Goal: Task Accomplishment & Management: Use online tool/utility

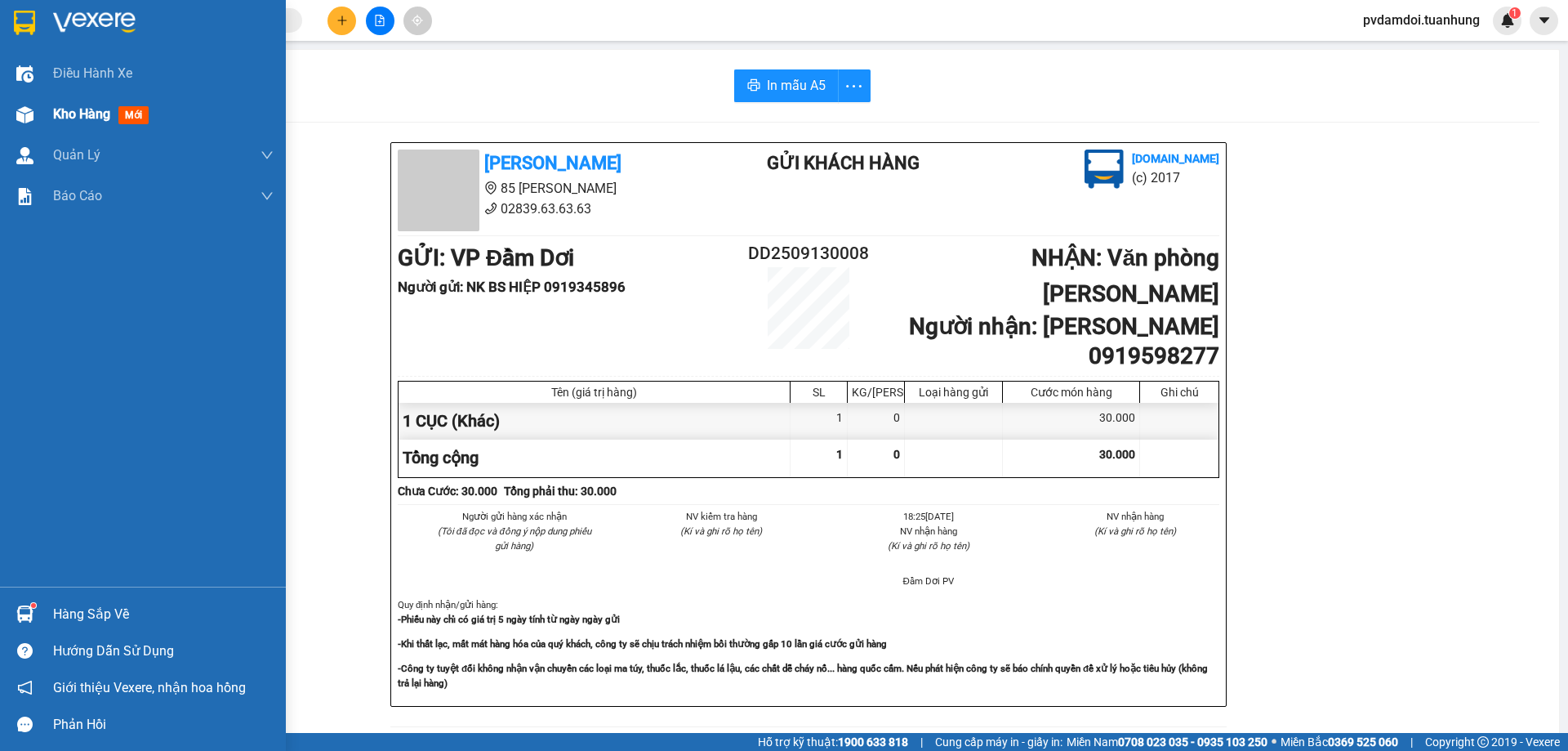
click at [16, 127] on div at bounding box center [25, 115] width 29 height 29
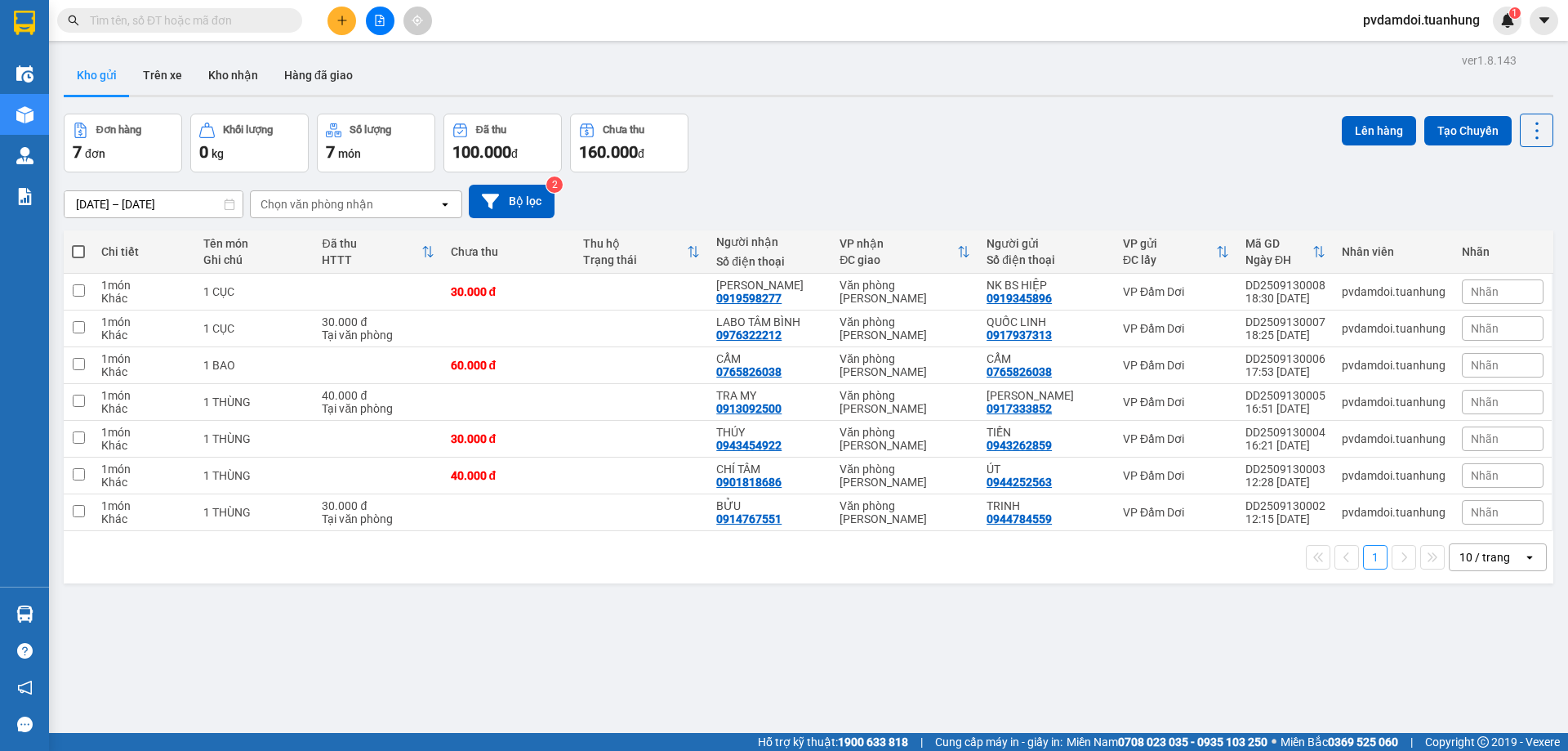
click at [85, 265] on th at bounding box center [78, 251] width 30 height 43
click at [80, 253] on span at bounding box center [78, 251] width 13 height 13
click at [79, 243] on input "checkbox" at bounding box center [79, 243] width 0 height 0
checkbox input "true"
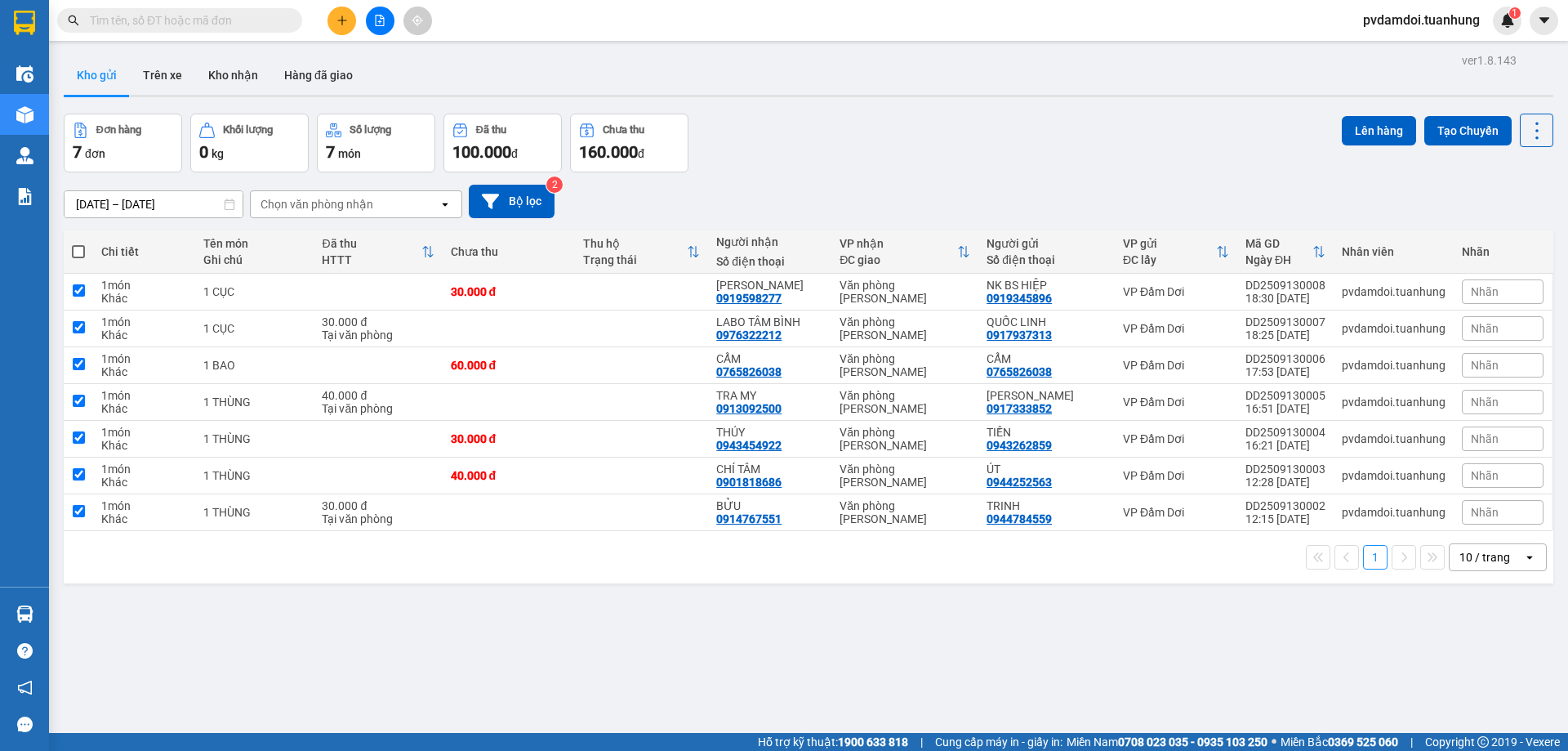
checkbox input "true"
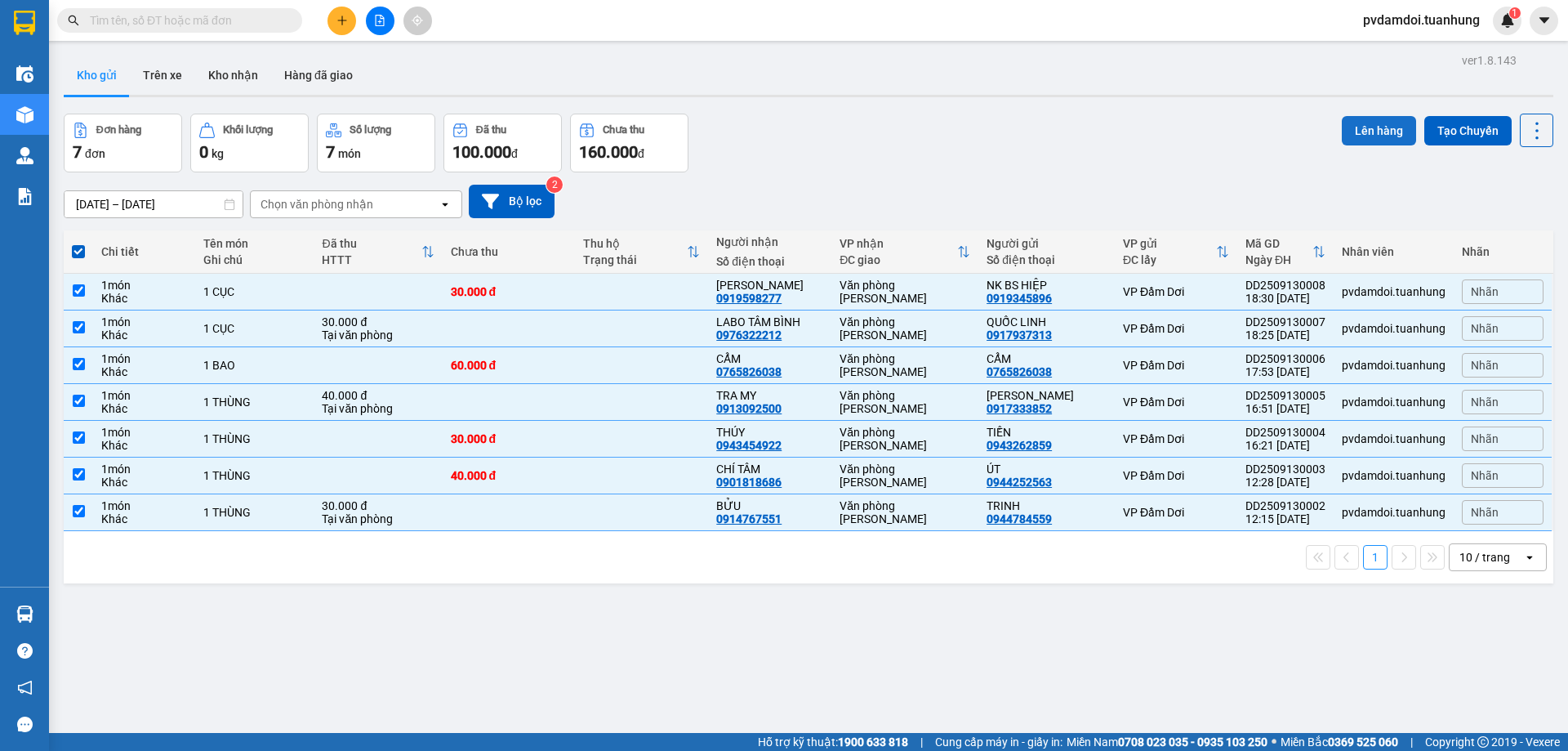
click at [1342, 136] on button "Lên hàng" at bounding box center [1379, 130] width 75 height 30
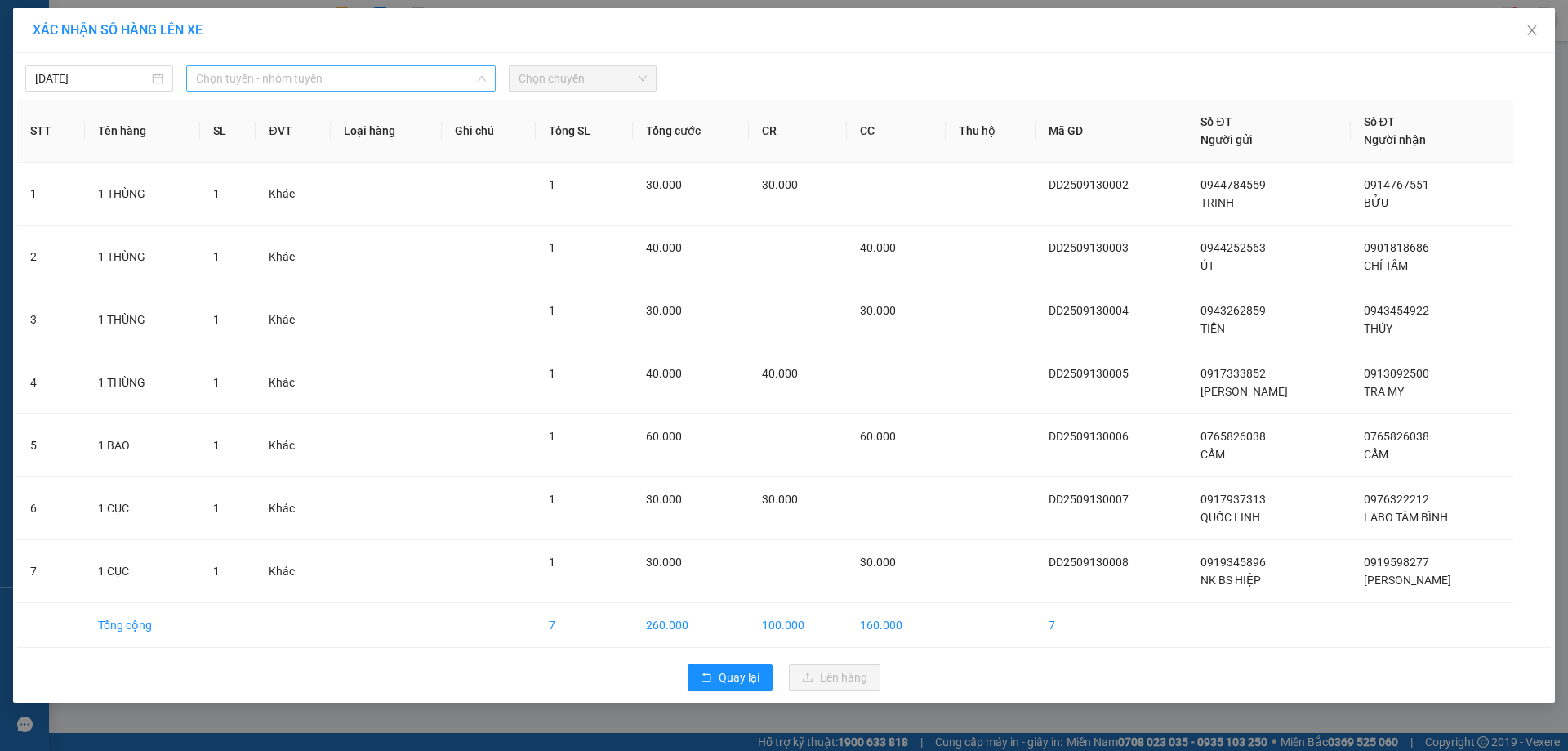
click at [223, 86] on span "Chọn tuyến - nhóm tuyến" at bounding box center [341, 78] width 290 height 25
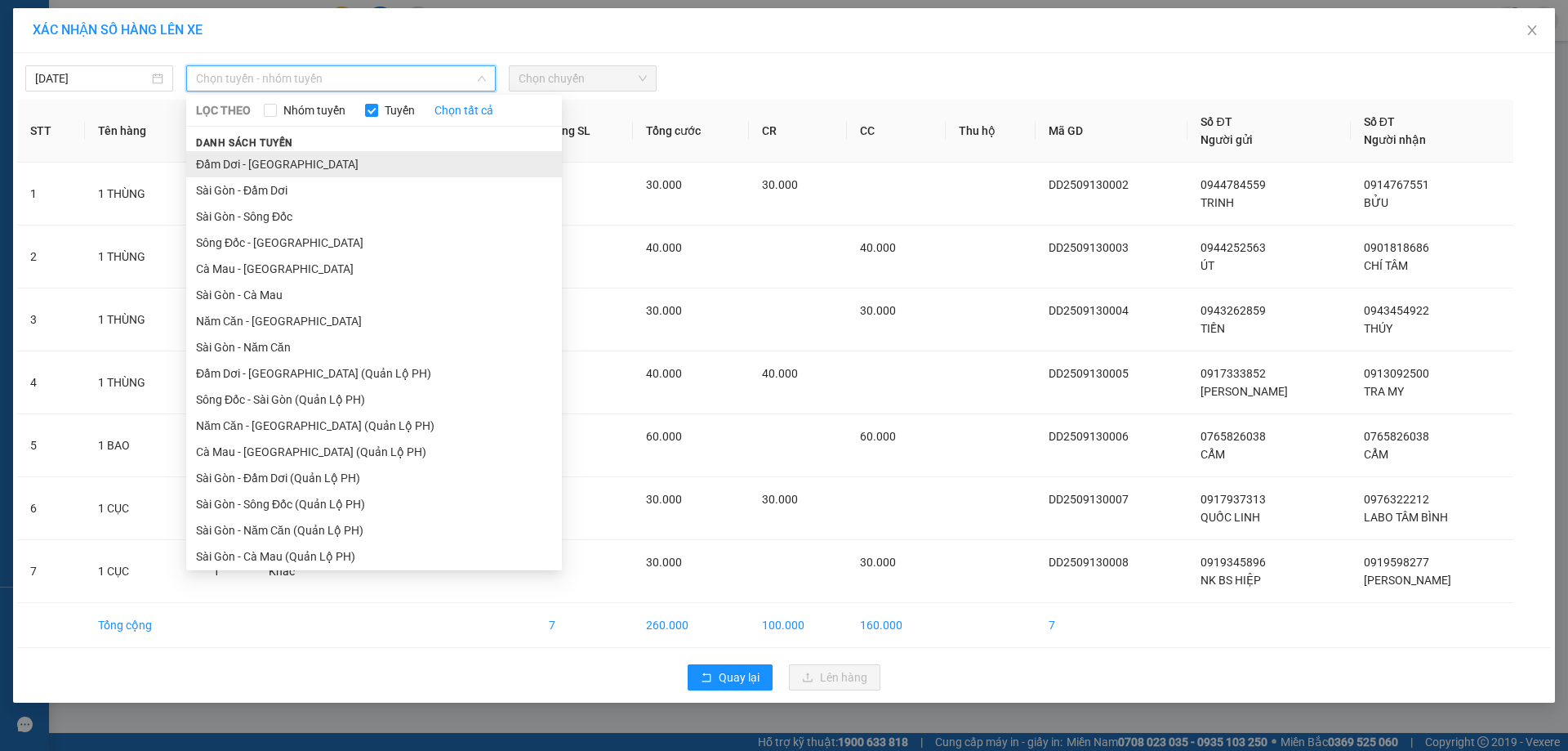
drag, startPoint x: 252, startPoint y: 160, endPoint x: 257, endPoint y: 168, distance: 9.4
click at [251, 161] on li "Đầm Dơi - Sài Gòn" at bounding box center [374, 163] width 376 height 26
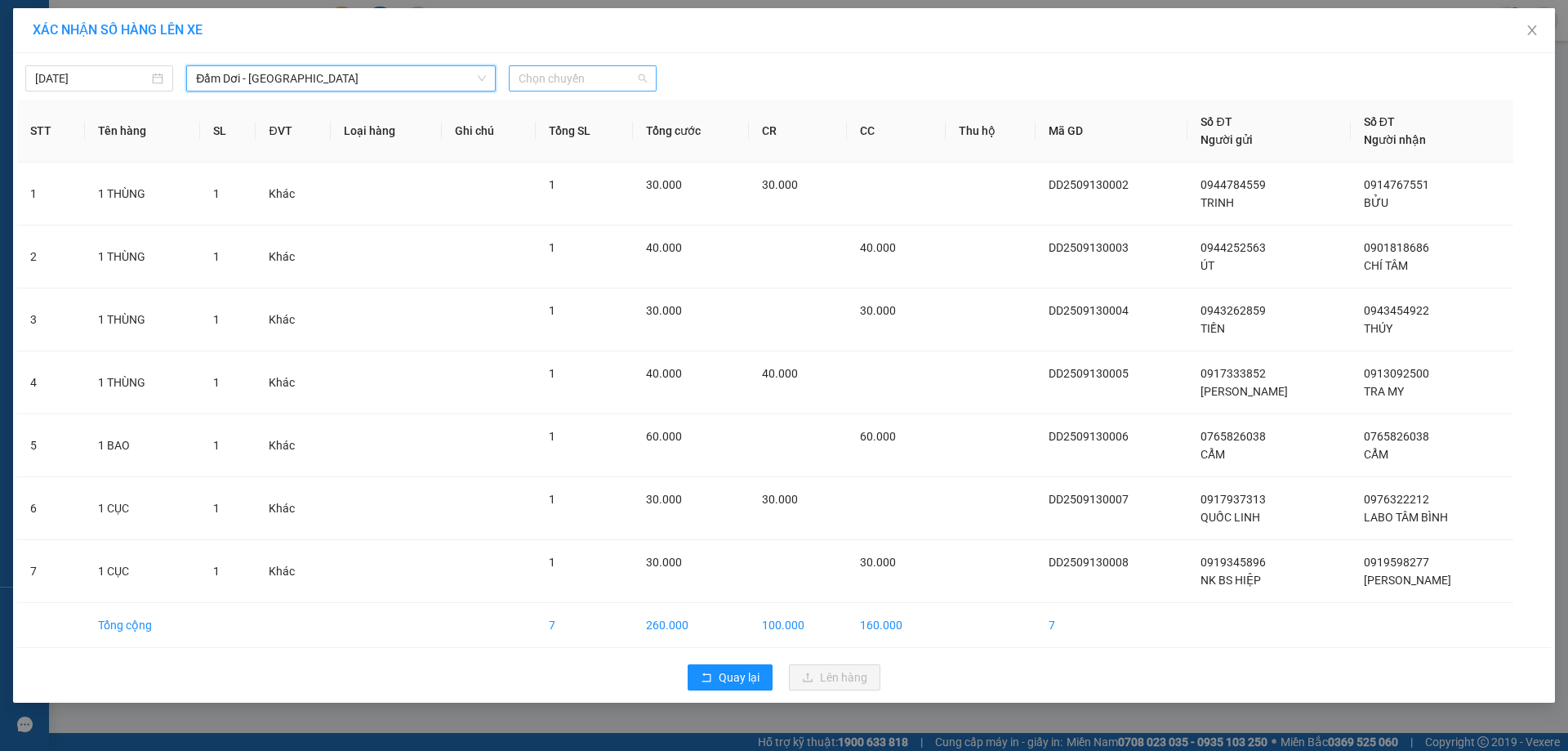
click at [531, 80] on span "Chọn chuyến" at bounding box center [582, 78] width 128 height 25
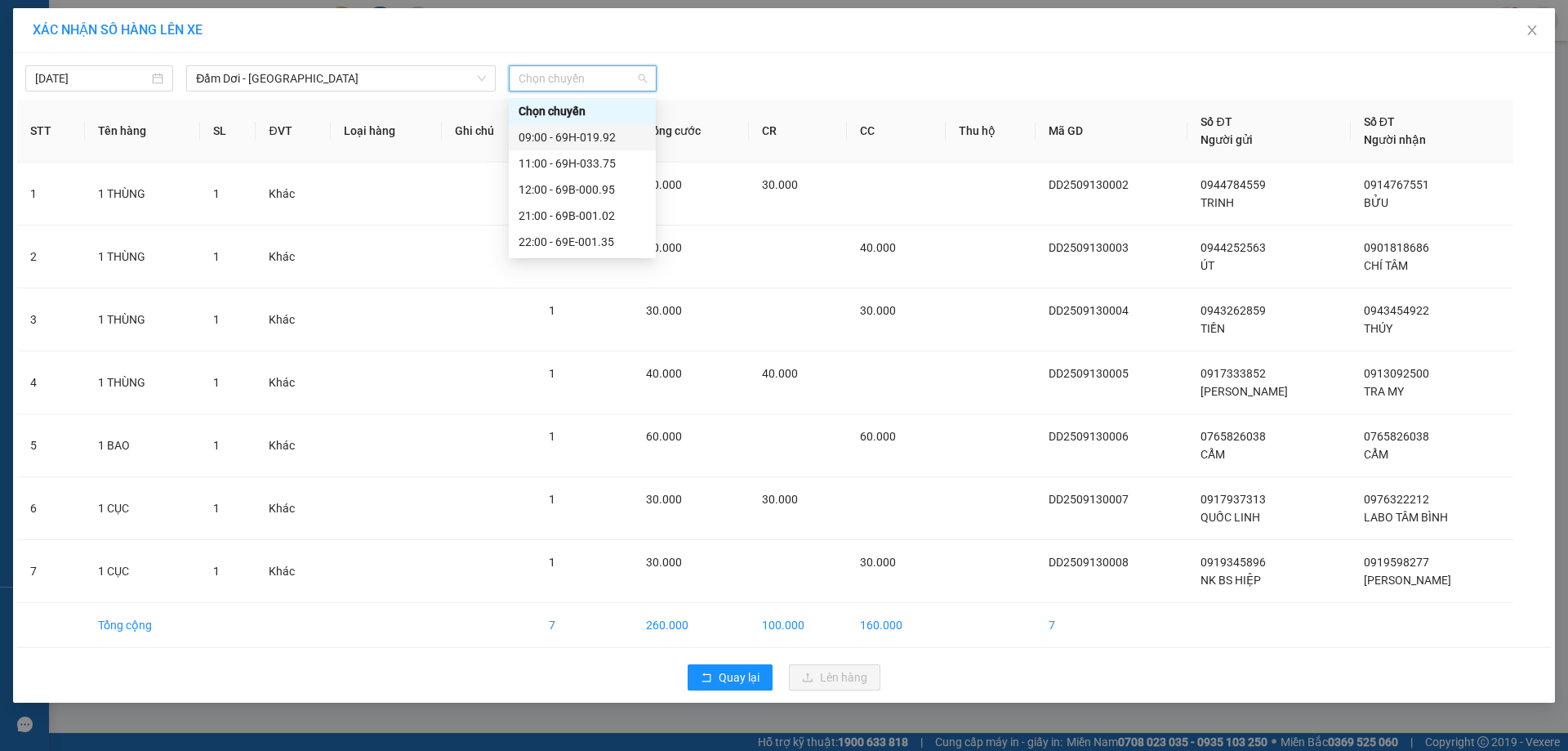
click at [561, 140] on div "09:00 - 69H-019.92" at bounding box center [582, 136] width 127 height 18
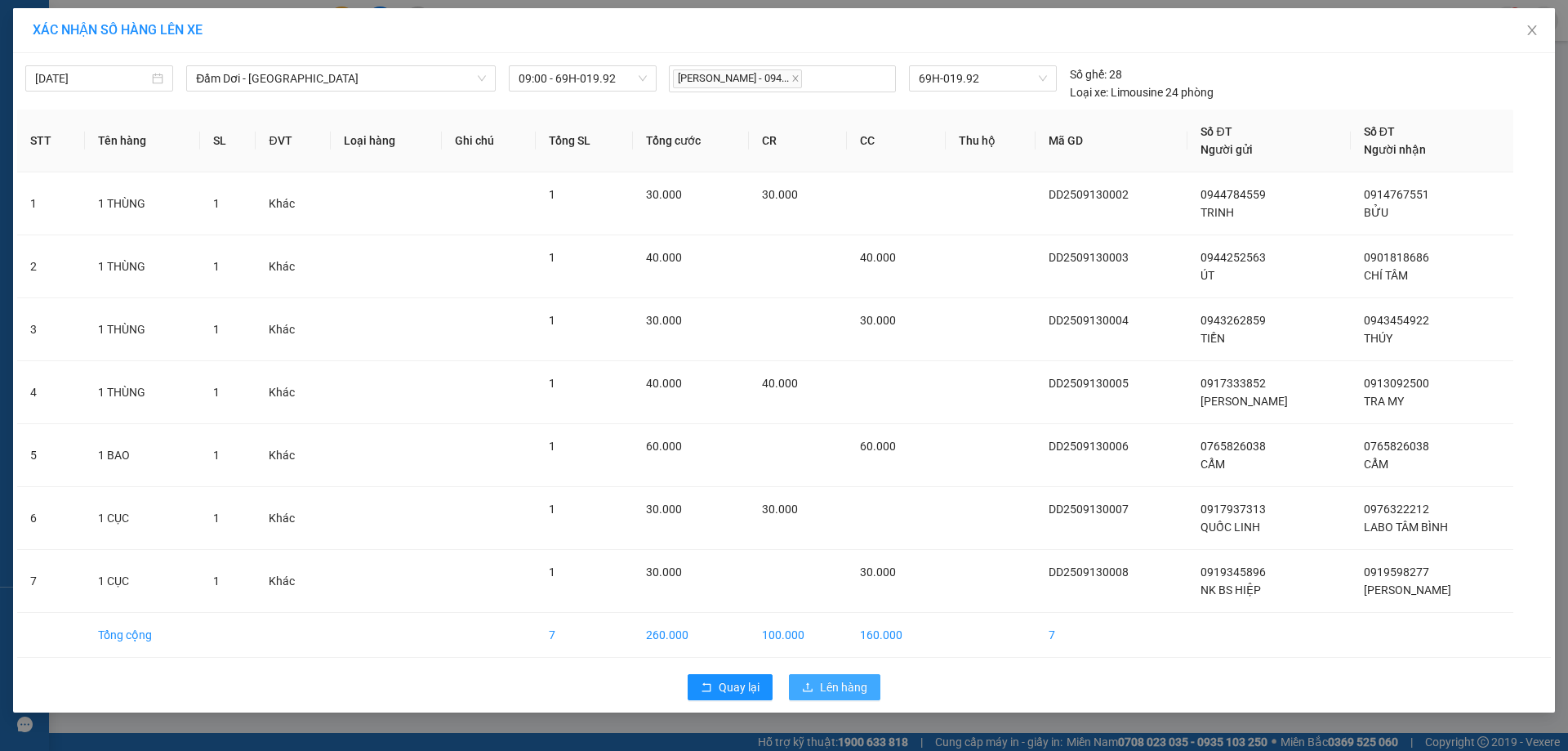
click at [845, 689] on span "Lên hàng" at bounding box center [844, 687] width 47 height 18
